Goal: Find specific page/section: Find specific page/section

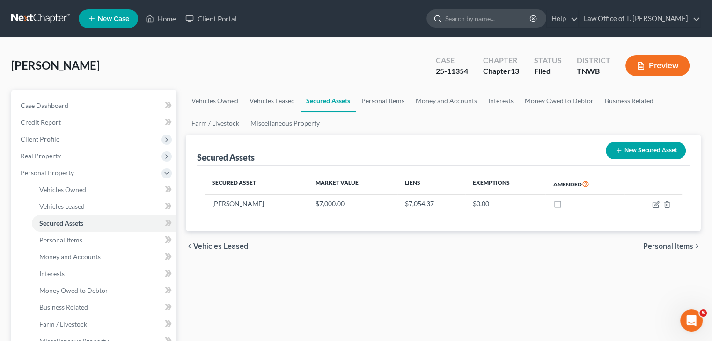
click at [503, 19] on input "search" at bounding box center [488, 18] width 86 height 17
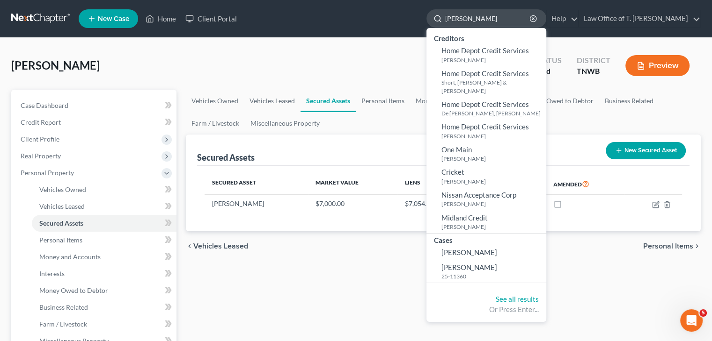
type input "[PERSON_NAME]"
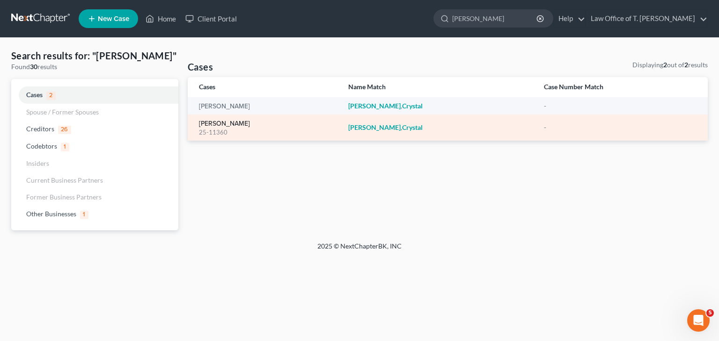
click at [223, 126] on link "[PERSON_NAME]" at bounding box center [224, 124] width 51 height 7
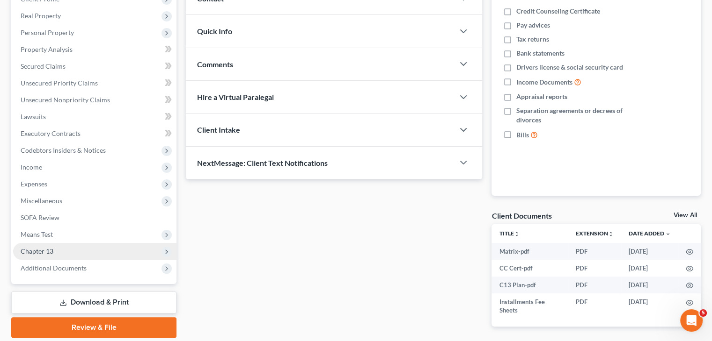
scroll to position [176, 0]
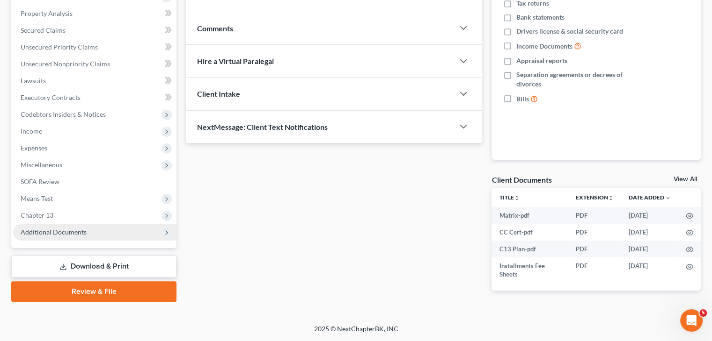
click at [151, 232] on span "Additional Documents" at bounding box center [94, 232] width 163 height 17
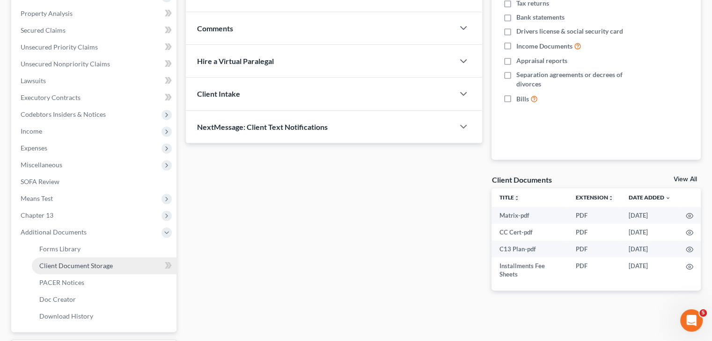
click at [90, 267] on span "Client Document Storage" at bounding box center [75, 266] width 73 height 8
select select "6"
select select "18"
select select "9"
select select "30"
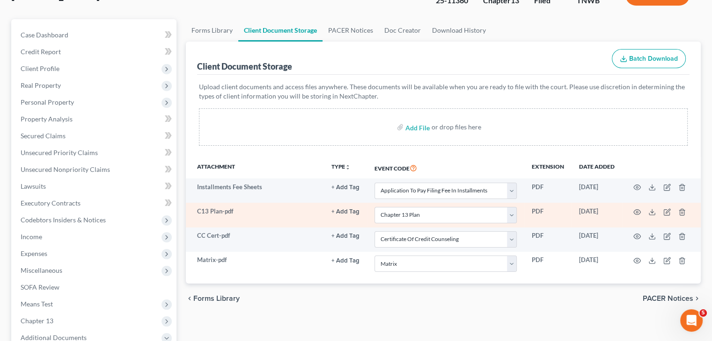
scroll to position [94, 0]
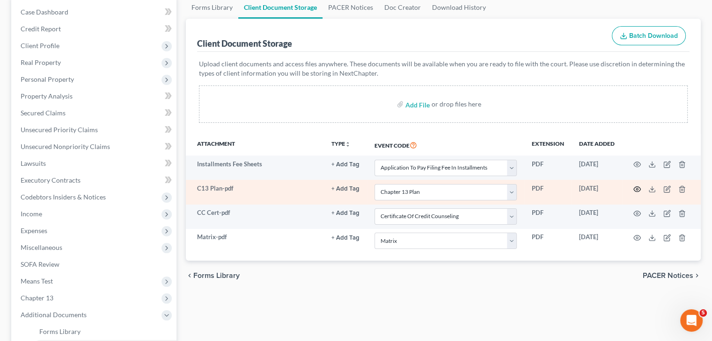
click at [636, 189] on icon "button" at bounding box center [636, 189] width 7 height 7
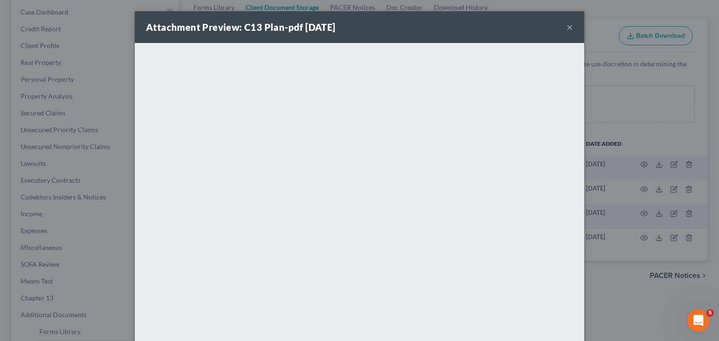
click at [566, 31] on button "×" at bounding box center [569, 27] width 7 height 11
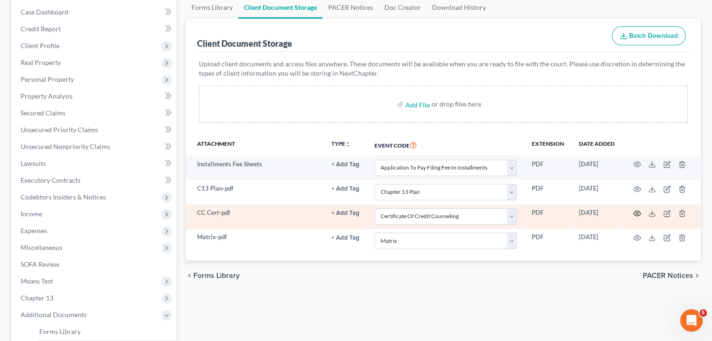
click at [639, 216] on icon "button" at bounding box center [636, 213] width 7 height 7
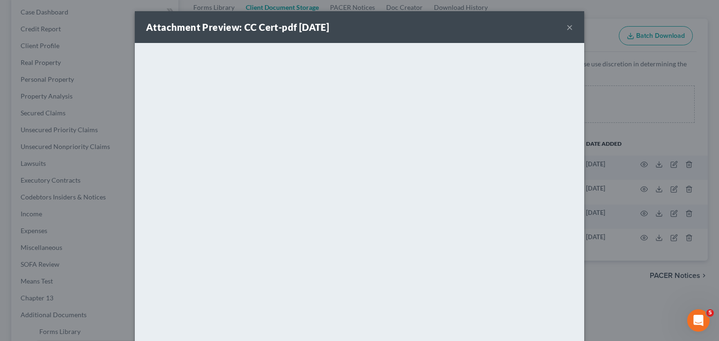
click at [566, 30] on button "×" at bounding box center [569, 27] width 7 height 11
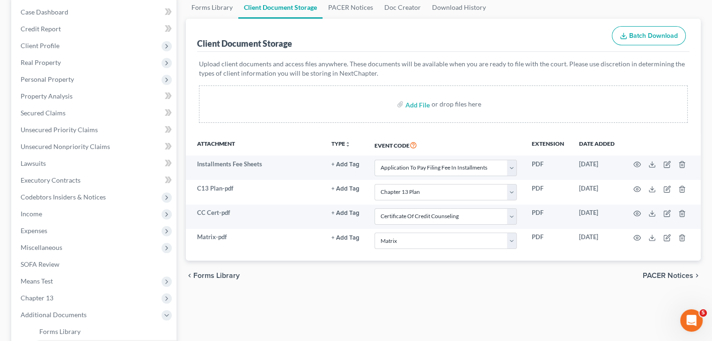
click at [561, 29] on div "Client Document Storage Batch Download" at bounding box center [443, 36] width 492 height 34
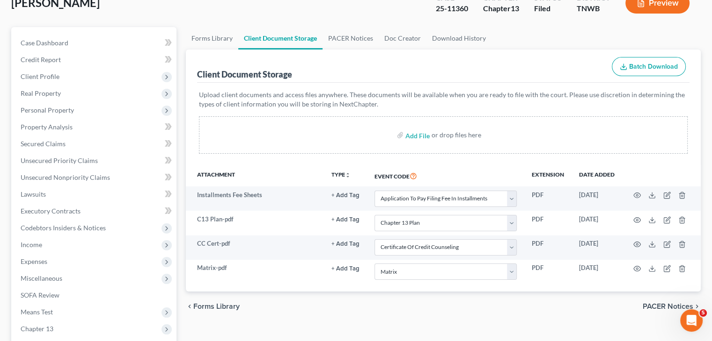
scroll to position [47, 0]
